Goal: Task Accomplishment & Management: Manage account settings

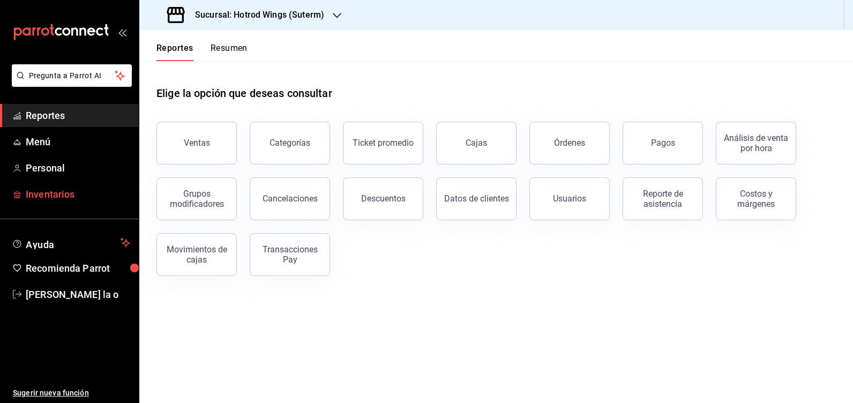
click at [46, 191] on span "Inventarios" at bounding box center [78, 194] width 104 height 14
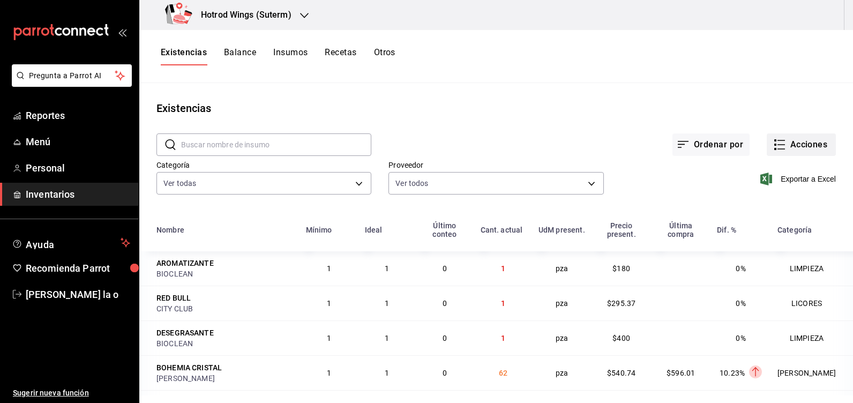
click at [809, 148] on button "Acciones" at bounding box center [801, 144] width 69 height 23
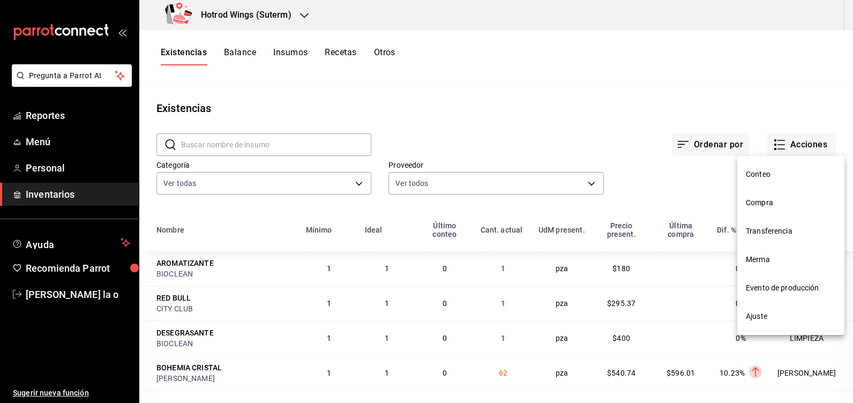
click at [758, 207] on span "Compra" at bounding box center [791, 202] width 90 height 11
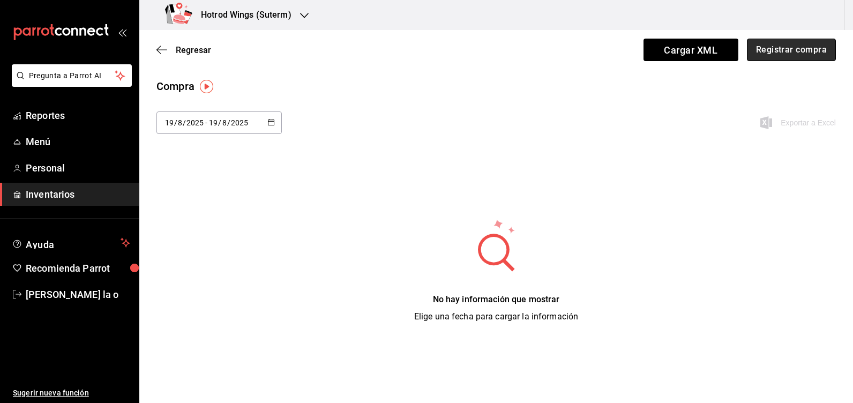
click at [808, 54] on button "Registrar compra" at bounding box center [791, 50] width 89 height 23
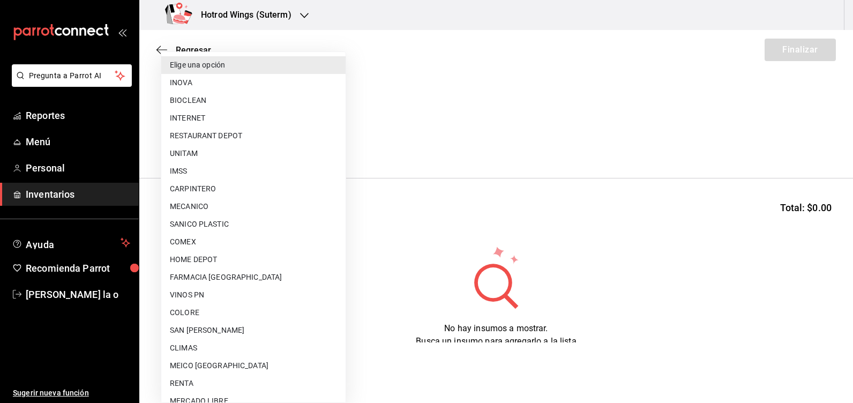
click at [339, 144] on body "Pregunta a Parrot AI Reportes Menú Personal Inventarios Ayuda Recomienda Parrot…" at bounding box center [426, 171] width 853 height 342
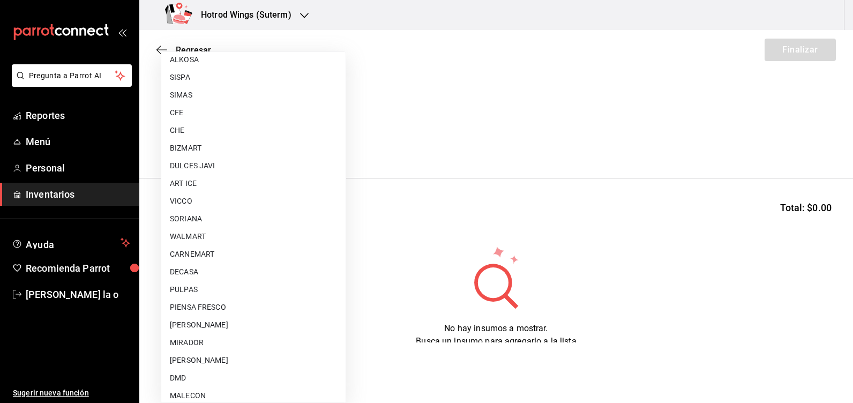
scroll to position [643, 0]
click at [211, 166] on li "ART ICE" at bounding box center [253, 165] width 184 height 18
type input "6bed690c-1dd1-42c9-8f2b-4ae3923f0828"
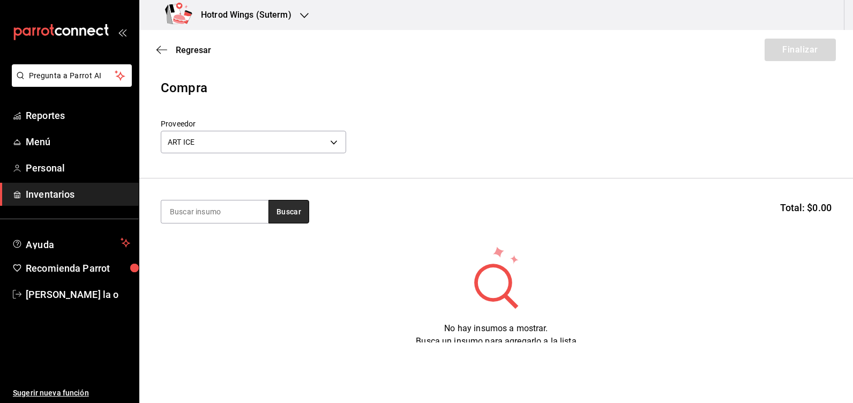
click at [286, 211] on button "Buscar" at bounding box center [288, 212] width 41 height 24
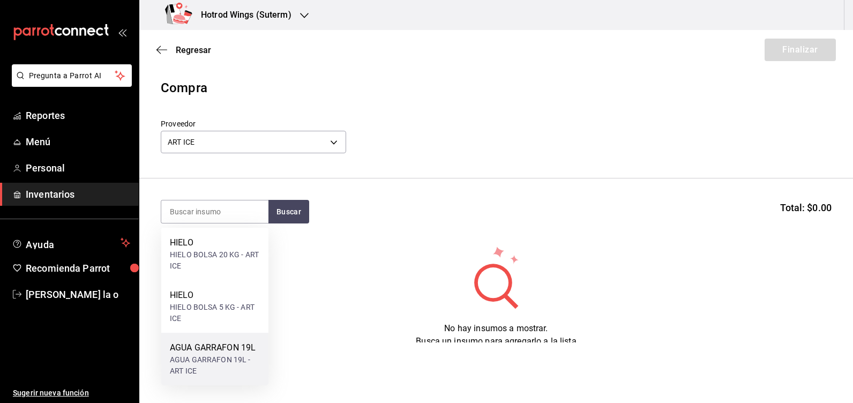
click at [223, 349] on div "AGUA GARRAFON 19L" at bounding box center [215, 347] width 90 height 13
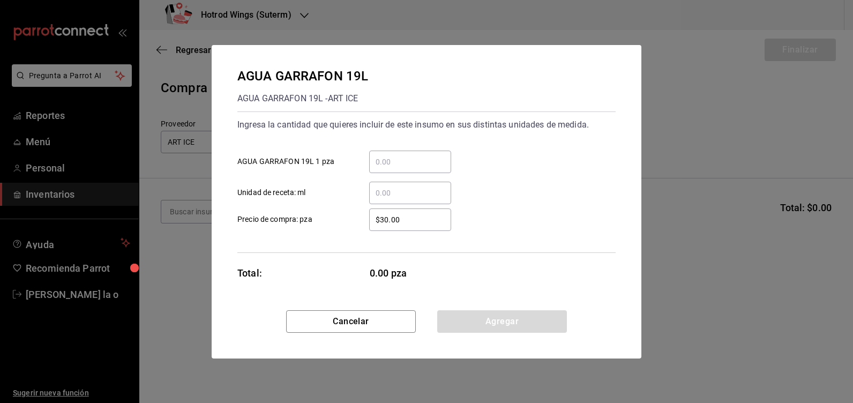
click at [387, 150] on div "​ AGUA GARRAFON 19L 1 pza" at bounding box center [422, 157] width 387 height 31
click at [387, 161] on input "​ AGUA GARRAFON 19L 1 pza" at bounding box center [410, 161] width 82 height 13
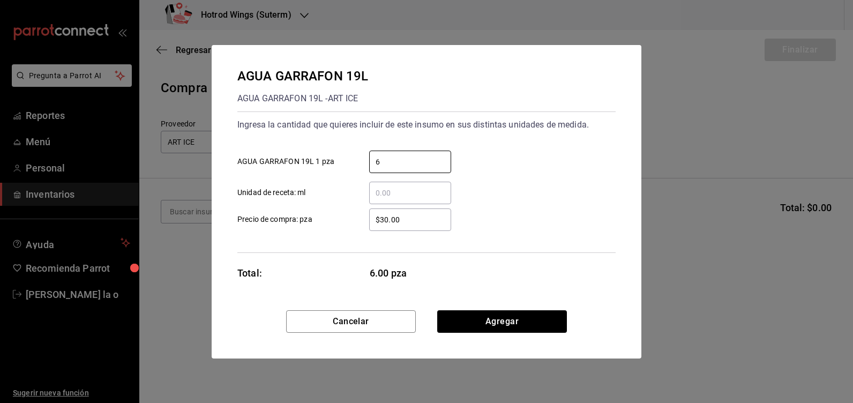
type input "6"
click at [498, 300] on div "AGUA GARRAFON 19L AGUA GARRAFON 19L - ART ICE Ingresa la cantidad que quieres i…" at bounding box center [427, 177] width 430 height 265
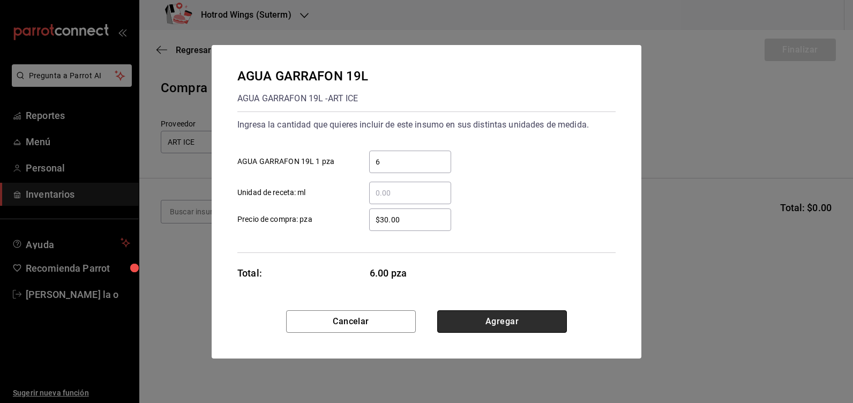
click at [496, 322] on button "Agregar" at bounding box center [502, 321] width 130 height 23
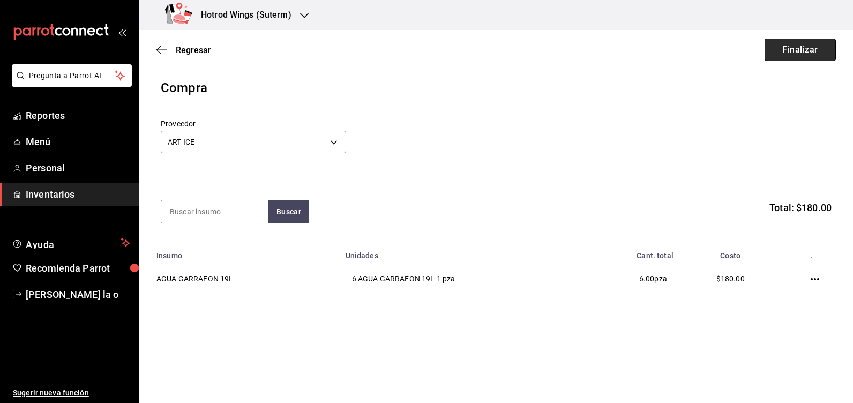
click at [800, 50] on button "Finalizar" at bounding box center [800, 50] width 71 height 23
